Goal: Find specific page/section: Find specific page/section

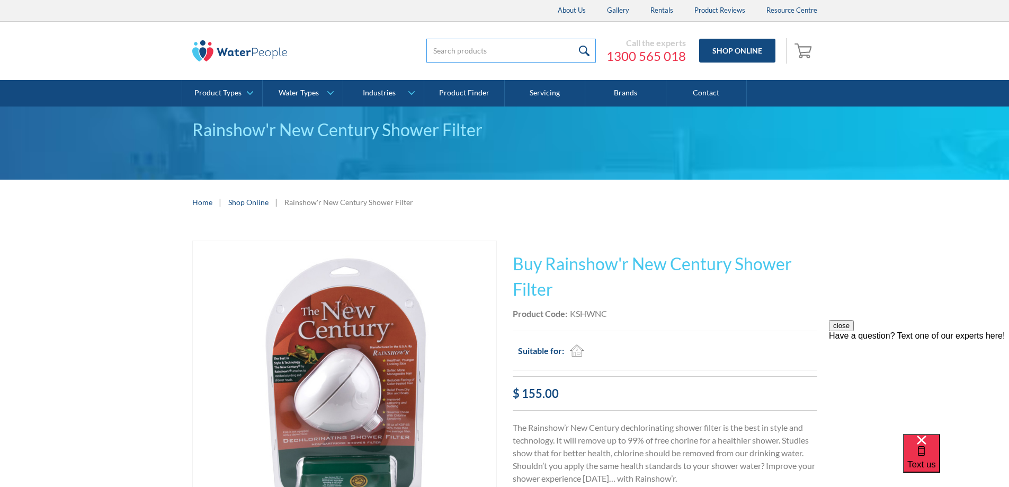
click at [458, 47] on input "search" at bounding box center [510, 51] width 169 height 24
paste input "961000CH"
type input "961000CH"
click at [573, 51] on input "submit" at bounding box center [584, 51] width 23 height 24
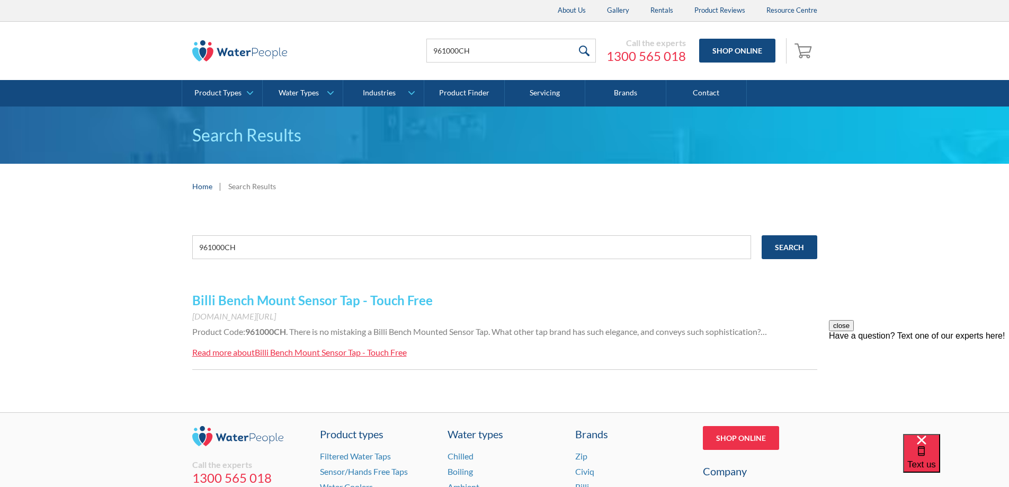
click at [360, 299] on link "Billi Bench Mount Sensor Tap - Touch Free" at bounding box center [312, 299] width 240 height 15
